Goal: Browse casually: Explore the website without a specific task or goal

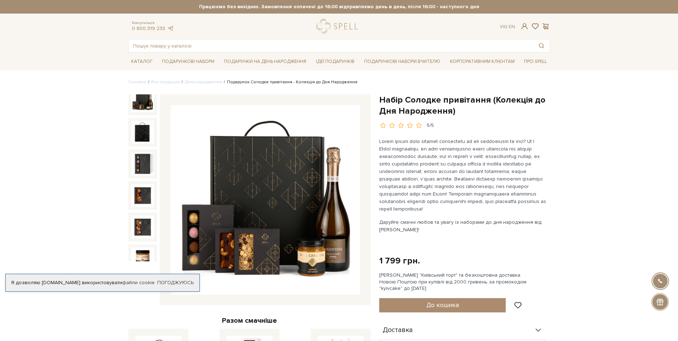
scroll to position [15, 0]
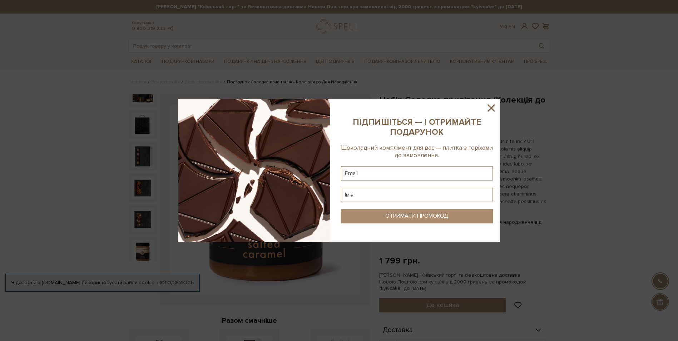
click at [497, 108] on icon at bounding box center [491, 108] width 12 height 12
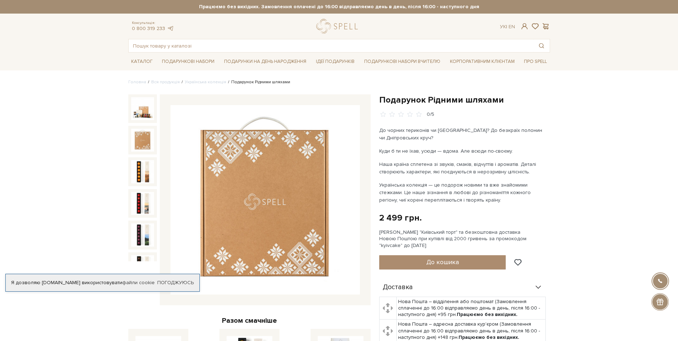
click at [144, 141] on img at bounding box center [142, 140] width 23 height 23
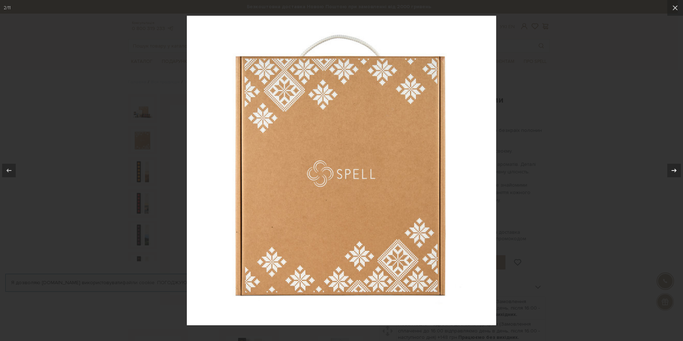
click at [672, 170] on icon at bounding box center [674, 170] width 9 height 9
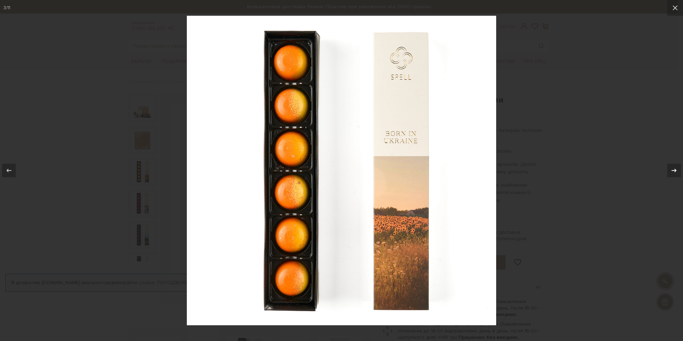
click at [672, 170] on icon at bounding box center [674, 170] width 9 height 9
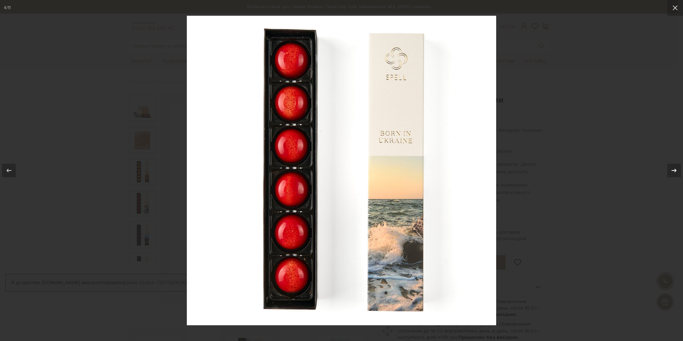
click at [672, 170] on icon at bounding box center [674, 170] width 9 height 9
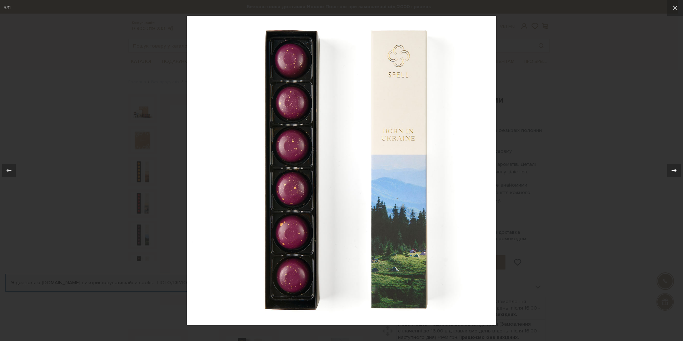
click at [672, 170] on icon at bounding box center [674, 170] width 9 height 9
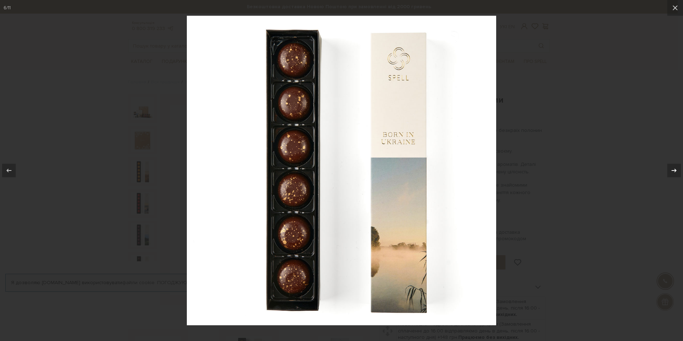
click at [672, 170] on icon at bounding box center [674, 170] width 9 height 9
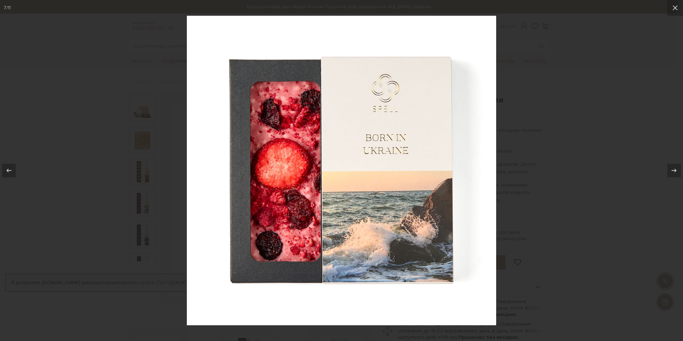
click at [559, 153] on div at bounding box center [341, 170] width 683 height 341
click at [674, 14] on button at bounding box center [676, 8] width 16 height 16
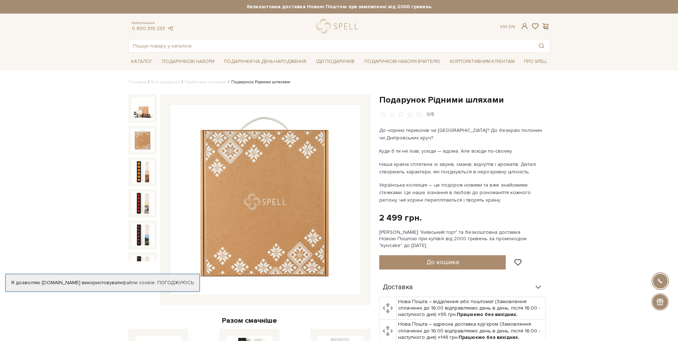
scroll to position [113, 0]
